Goal: Task Accomplishment & Management: Use online tool/utility

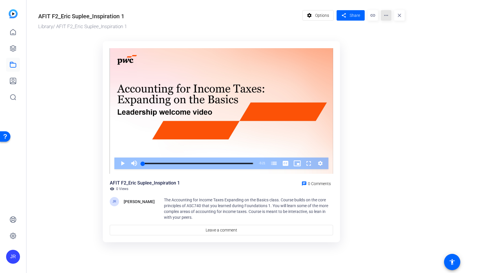
click at [384, 18] on mat-icon "more_horiz" at bounding box center [386, 15] width 10 height 10
click at [391, 33] on span "Edit in Creator" at bounding box center [398, 33] width 24 height 7
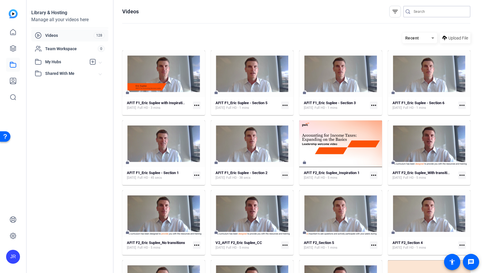
click at [240, 10] on input "Search" at bounding box center [440, 11] width 52 height 7
type input "F"
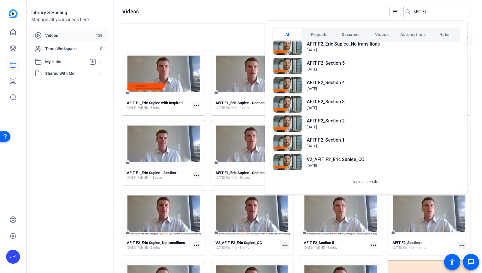
scroll to position [37, 0]
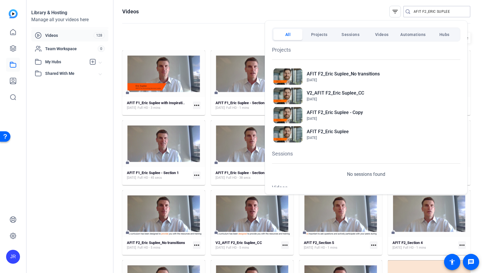
type input "AFIT F2_ERIC SUPLEE"
click at [15, 51] on div at bounding box center [241, 136] width 482 height 273
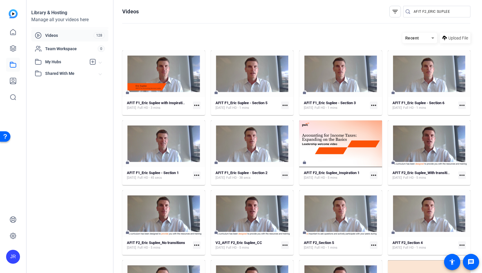
click at [195, 104] on mat-icon "more_horiz" at bounding box center [197, 105] width 8 height 8
click at [200, 112] on span "Edit in Creator" at bounding box center [209, 113] width 24 height 7
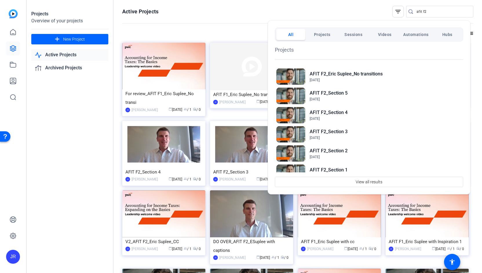
scroll to position [222, 0]
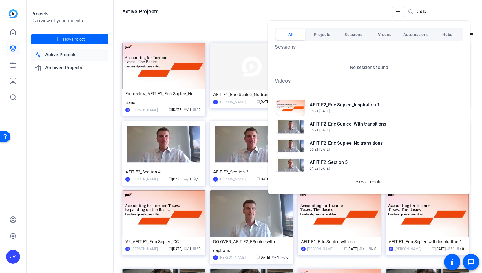
click at [12, 48] on div at bounding box center [241, 136] width 482 height 273
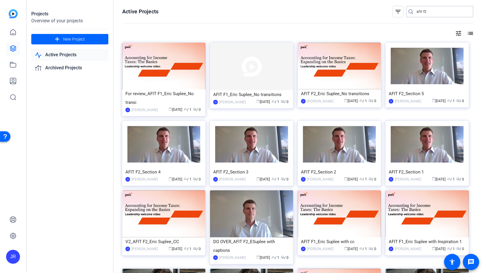
click at [428, 9] on input "afit f2" at bounding box center [443, 11] width 52 height 7
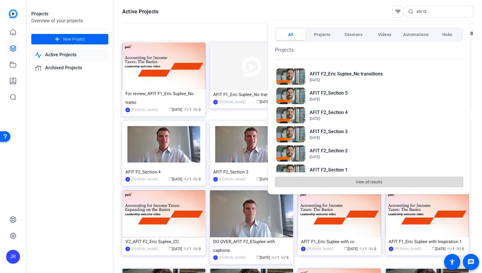
click at [364, 180] on span "View all results" at bounding box center [369, 181] width 27 height 11
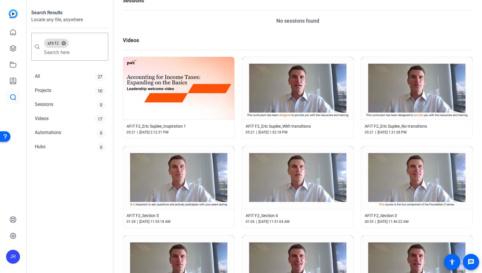
scroll to position [401, 0]
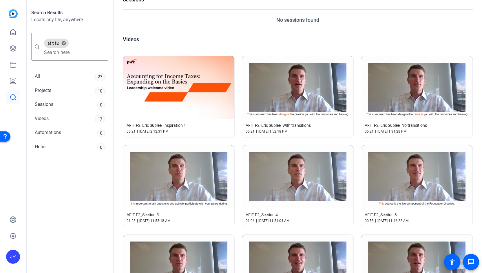
click at [172, 124] on div "AFIT F2_Eric Suplee_Inspiration 1 05:21 | Oct 2, 2025, 2:12:31 PM" at bounding box center [178, 128] width 111 height 19
click at [171, 122] on span "AFIT F2_Eric Suplee_Inspiration 1" at bounding box center [156, 125] width 59 height 6
click at [175, 122] on span "AFIT F2_Eric Suplee_Inspiration 1" at bounding box center [156, 125] width 59 height 6
click at [12, 65] on icon at bounding box center [13, 64] width 7 height 7
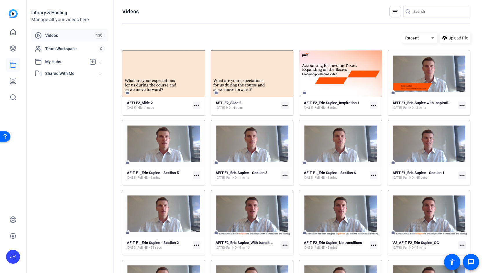
click at [198, 104] on mat-icon "more_horiz" at bounding box center [197, 105] width 8 height 8
click at [155, 109] on div at bounding box center [241, 136] width 482 height 273
click at [154, 109] on span "HD - 4 secs" at bounding box center [146, 108] width 17 height 5
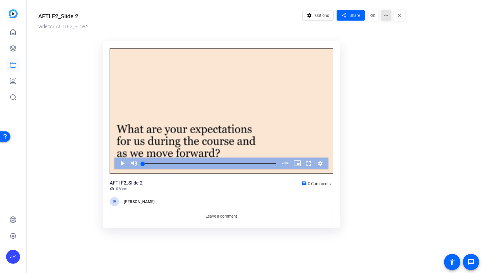
click at [389, 14] on mat-icon "more_horiz" at bounding box center [386, 15] width 10 height 10
click at [392, 62] on span "Delete" at bounding box center [399, 62] width 26 height 7
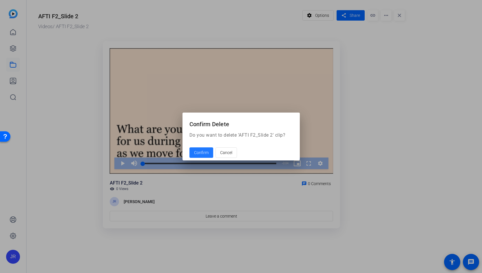
click at [200, 151] on span "Confirm" at bounding box center [201, 153] width 14 height 6
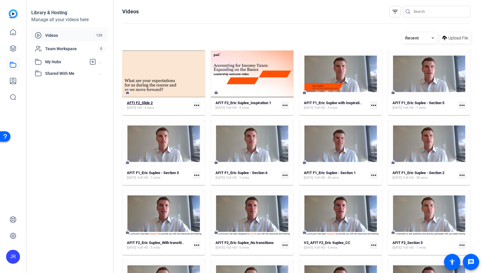
click at [145, 104] on strong "AFTI F2_Slide 2" at bounding box center [140, 103] width 26 height 4
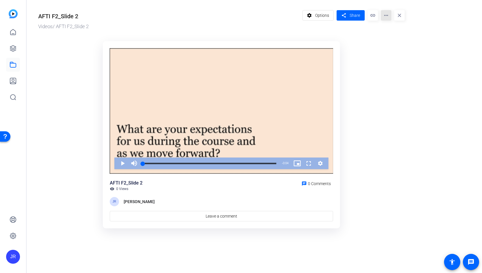
click at [388, 17] on mat-icon "more_horiz" at bounding box center [386, 15] width 10 height 10
click at [388, 62] on span "Delete" at bounding box center [399, 62] width 26 height 7
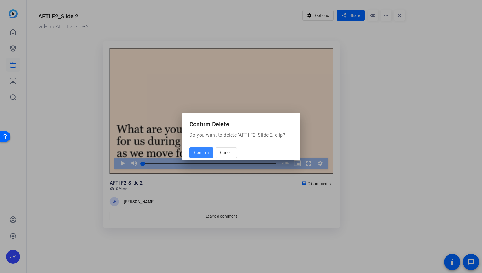
click at [202, 154] on span "Confirm" at bounding box center [201, 153] width 14 height 6
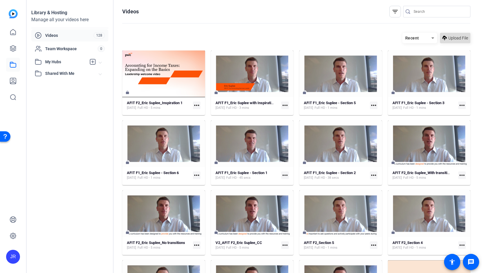
click at [452, 38] on span "Upload File" at bounding box center [459, 38] width 20 height 6
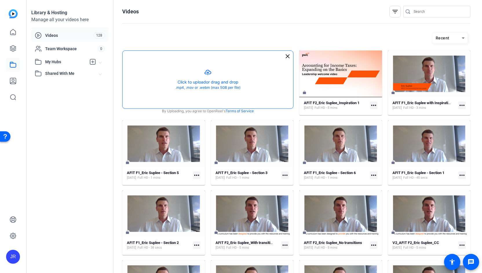
click at [224, 73] on button "button" at bounding box center [208, 80] width 171 height 58
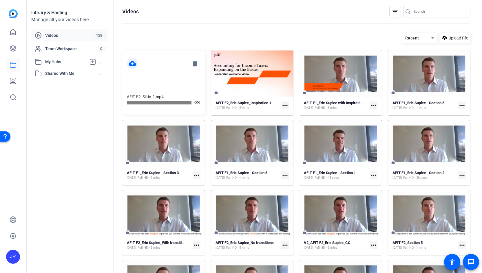
click at [158, 81] on mat-card-content "cloud_upload delete AFIT F2_Slide 2.mp4 0%" at bounding box center [163, 82] width 83 height 64
click at [195, 66] on mat-icon "delete" at bounding box center [195, 63] width 11 height 11
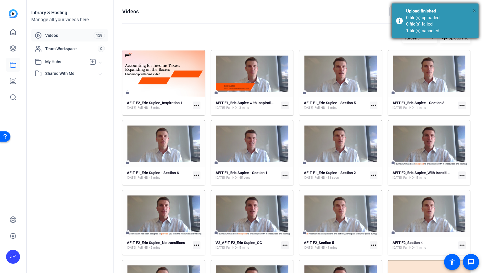
click at [475, 11] on span "×" at bounding box center [474, 10] width 3 height 7
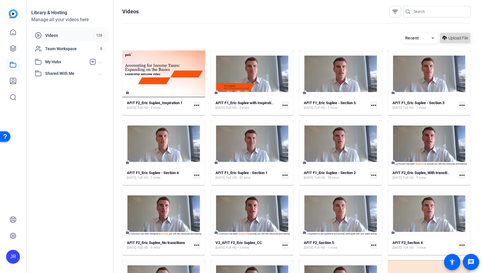
click at [453, 41] on span at bounding box center [455, 38] width 30 height 14
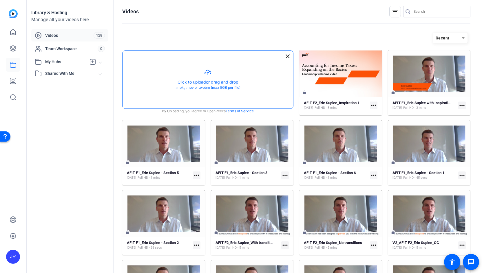
click at [206, 72] on button "button" at bounding box center [208, 80] width 171 height 58
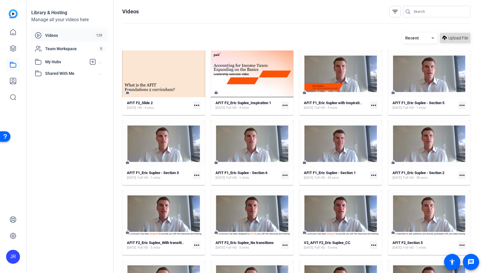
click at [453, 37] on span "Upload File" at bounding box center [459, 38] width 20 height 6
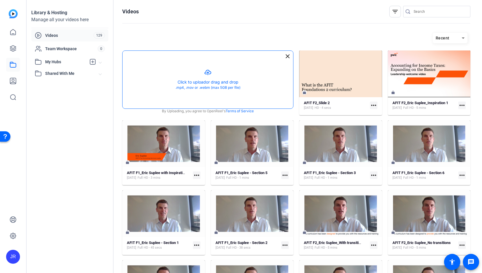
click at [209, 73] on button "button" at bounding box center [208, 80] width 171 height 58
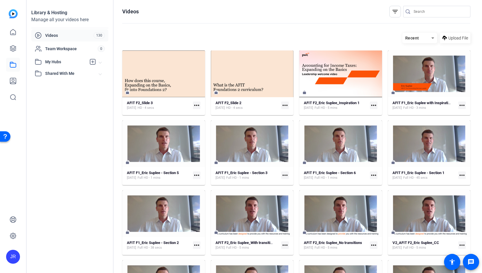
click at [373, 105] on mat-icon "more_horiz" at bounding box center [374, 105] width 8 height 8
click at [375, 111] on span "Edit in Creator" at bounding box center [385, 113] width 24 height 7
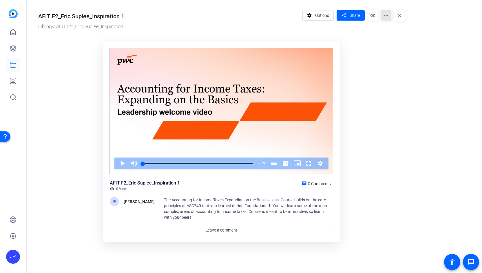
click at [386, 16] on mat-icon "more_horiz" at bounding box center [386, 15] width 10 height 10
click at [391, 31] on span "Edit in Creator" at bounding box center [398, 33] width 24 height 7
click at [387, 17] on mat-icon "more_horiz" at bounding box center [386, 15] width 10 height 10
click at [393, 33] on span "Edit in Creator" at bounding box center [398, 33] width 24 height 7
